Goal: Navigation & Orientation: Find specific page/section

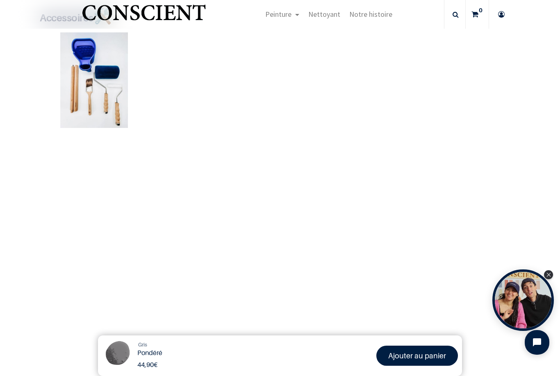
scroll to position [481, 0]
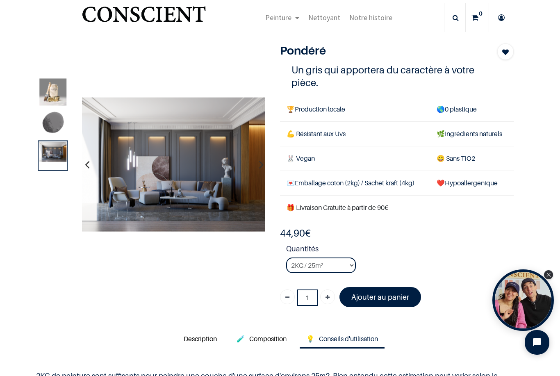
scroll to position [14, 0]
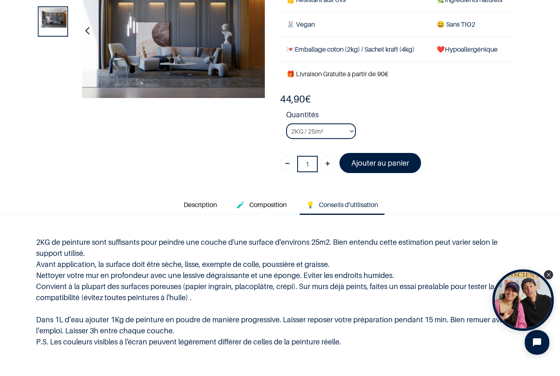
scroll to position [101, 0]
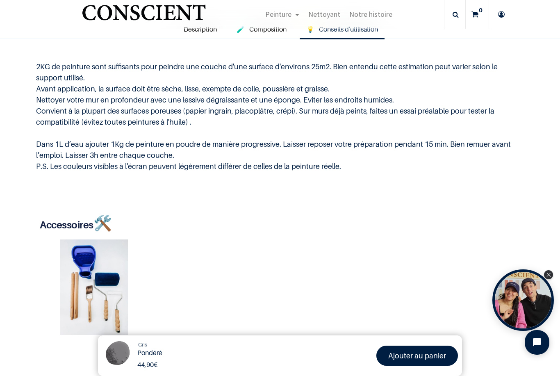
scroll to position [279, 0]
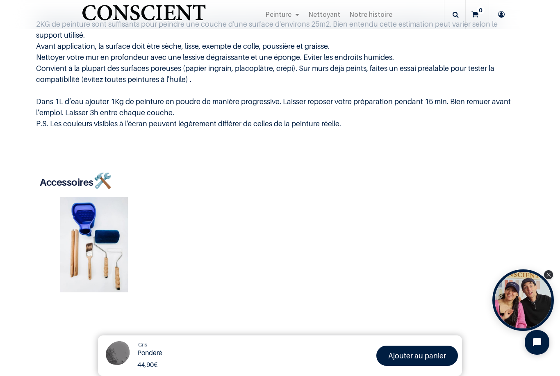
scroll to position [319, 0]
